Goal: Contribute content: Add original content to the website for others to see

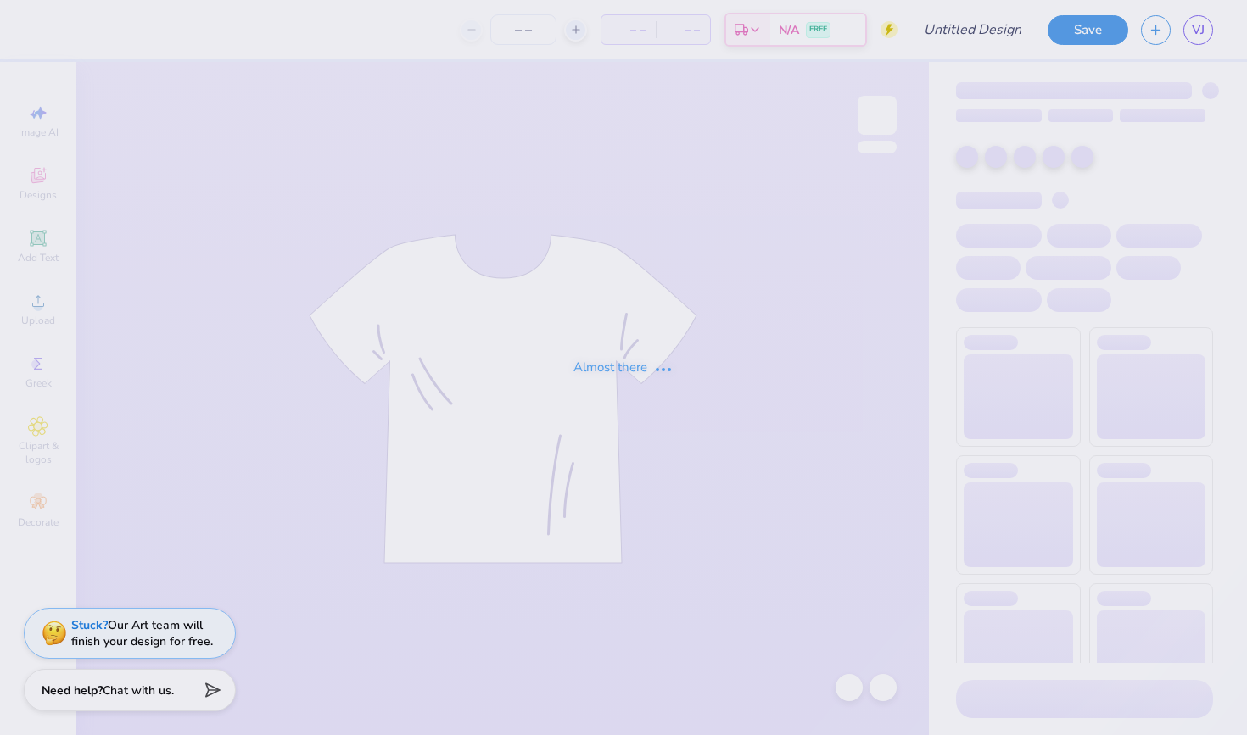
type input "Version 5"
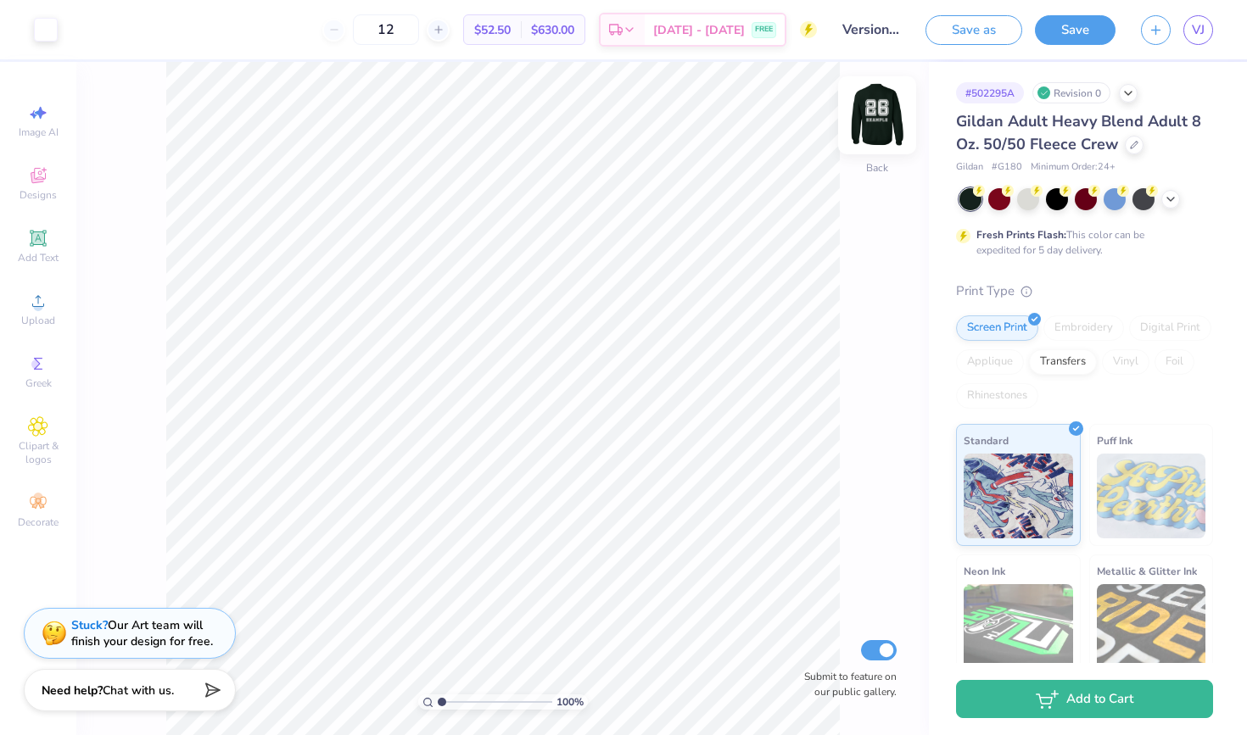
click at [871, 126] on img at bounding box center [877, 115] width 68 height 68
click at [449, 21] on div at bounding box center [438, 30] width 23 height 23
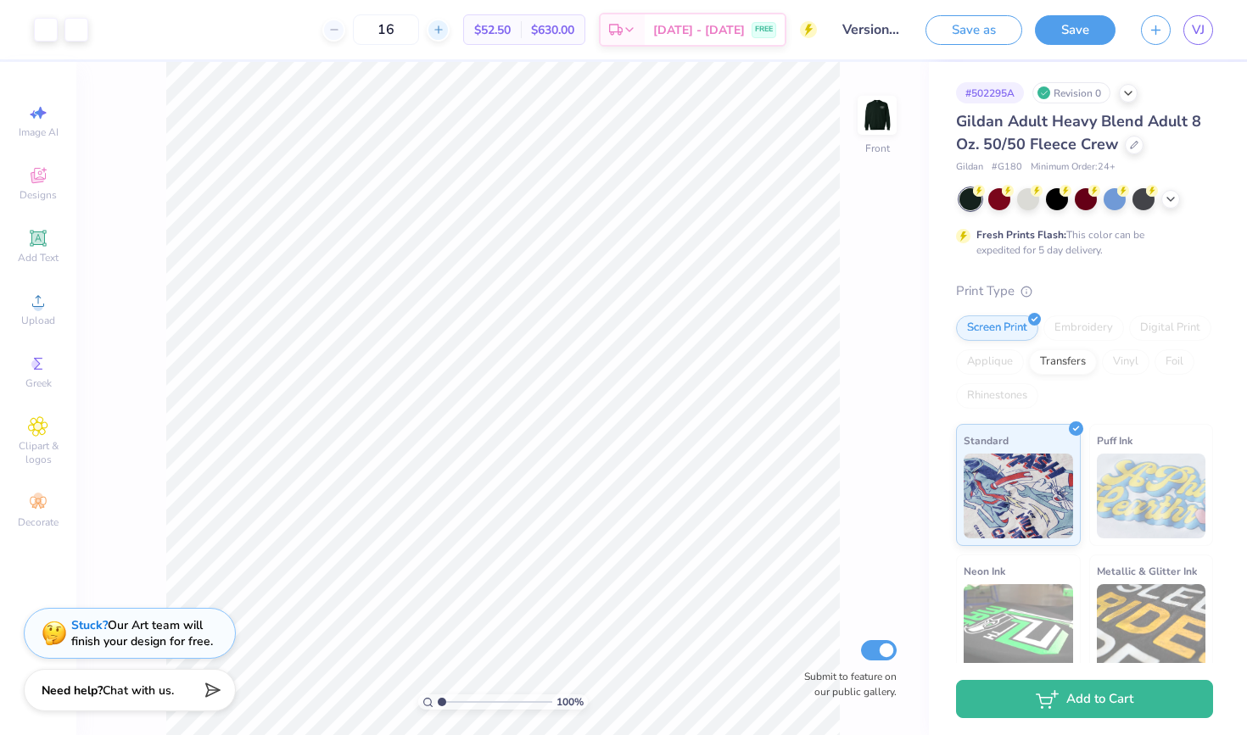
click at [449, 21] on div at bounding box center [438, 30] width 23 height 23
click at [441, 30] on line at bounding box center [437, 30] width 7 height 0
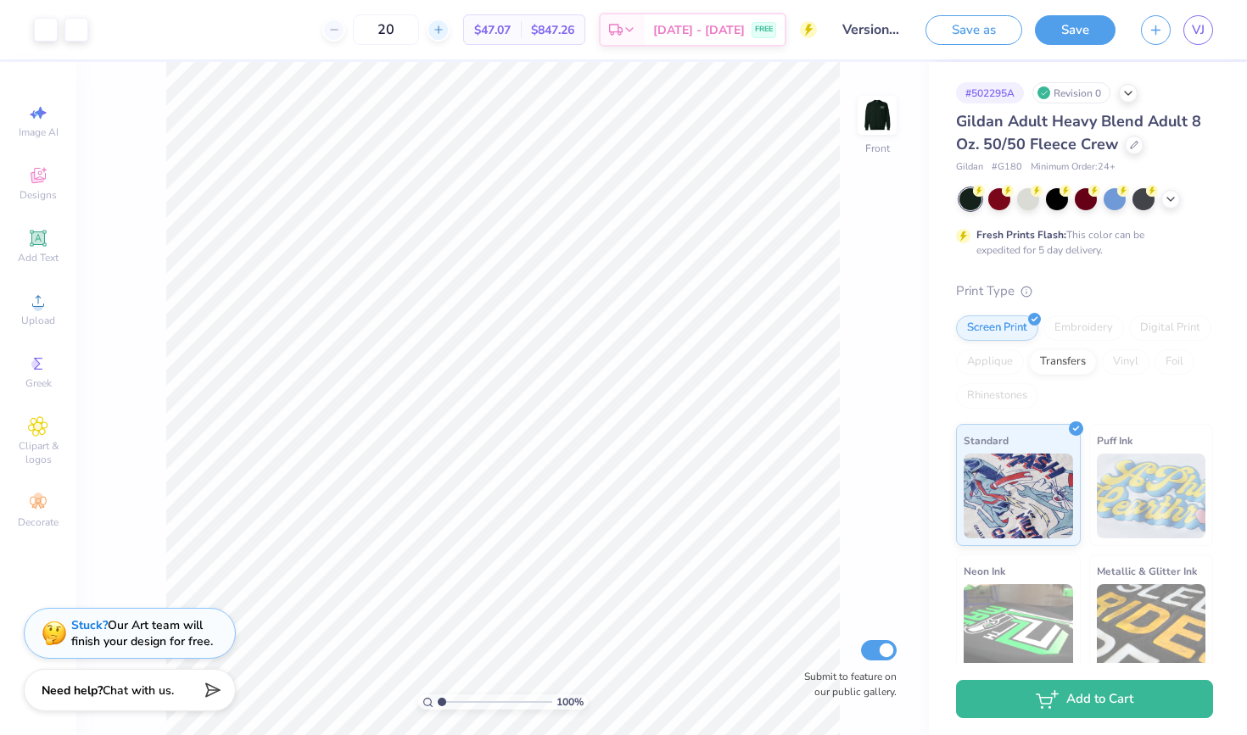
type input "21"
